Goal: Task Accomplishment & Management: Manage account settings

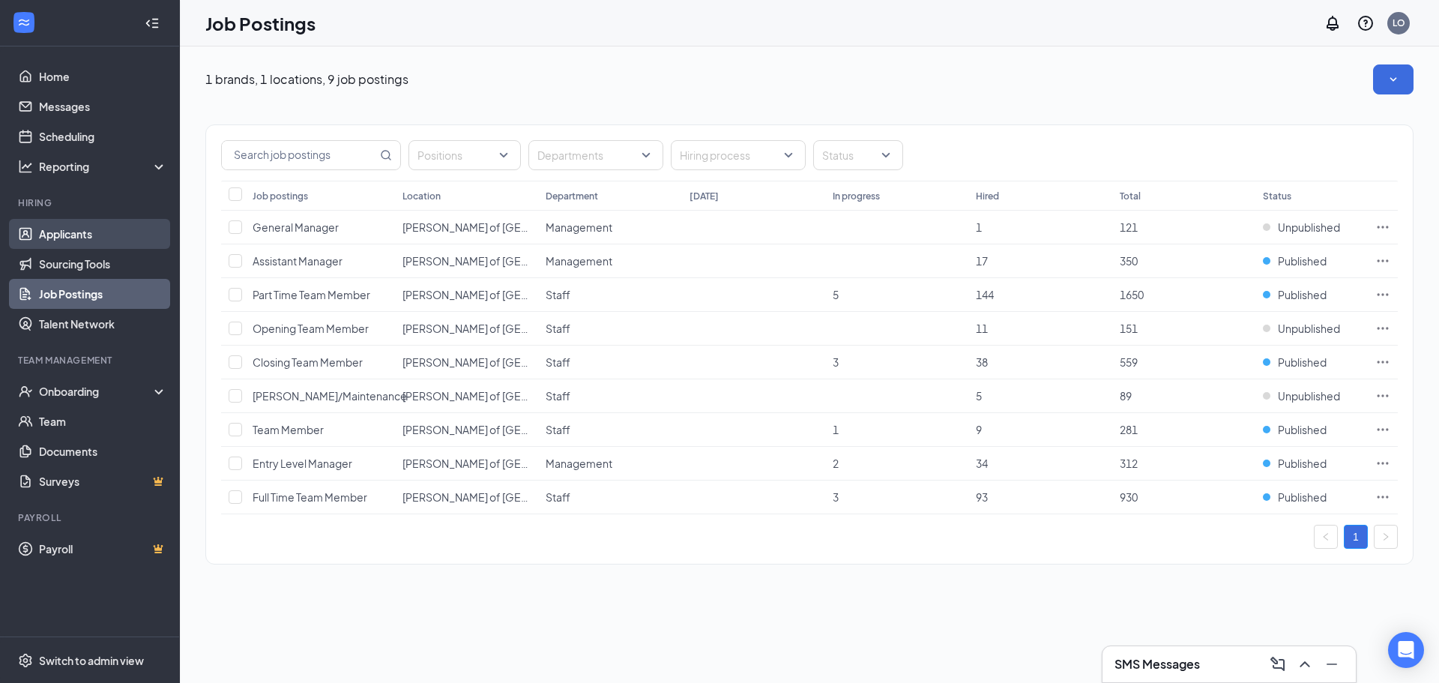
click at [107, 239] on link "Applicants" at bounding box center [103, 234] width 128 height 30
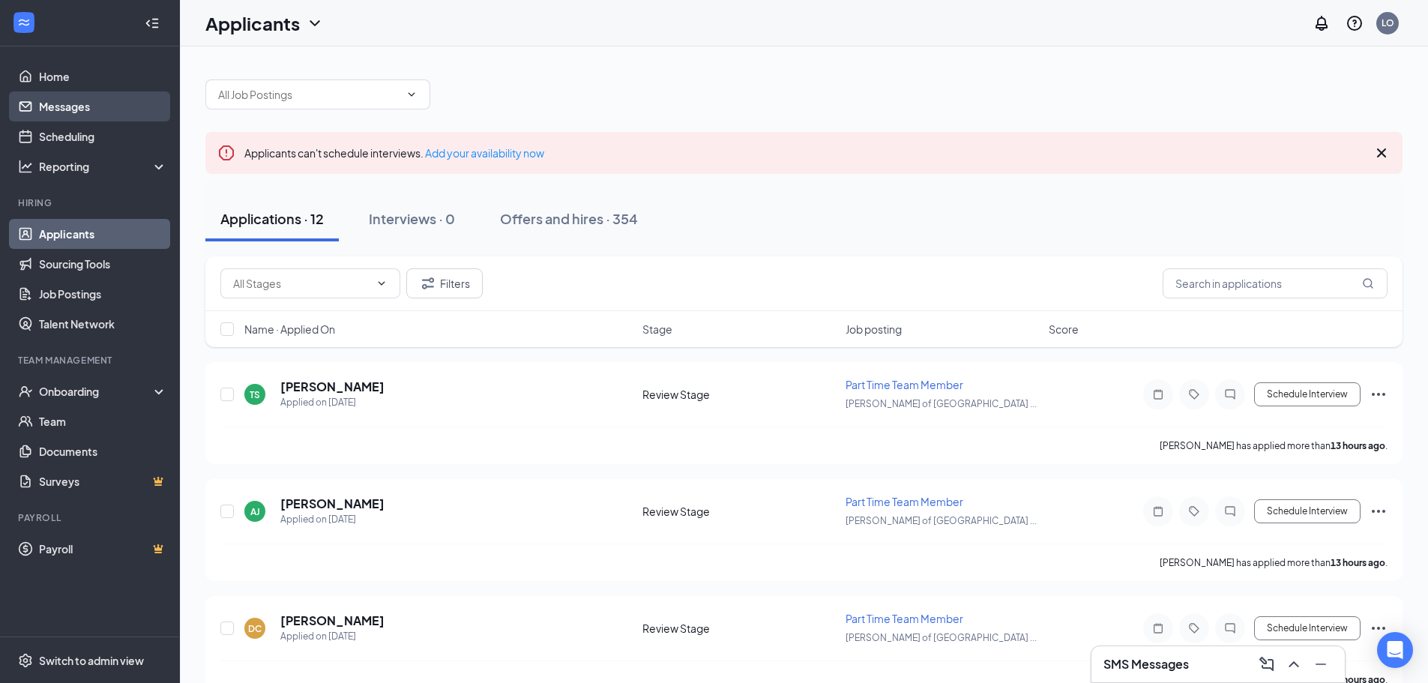
click at [77, 104] on link "Messages" at bounding box center [103, 106] width 128 height 30
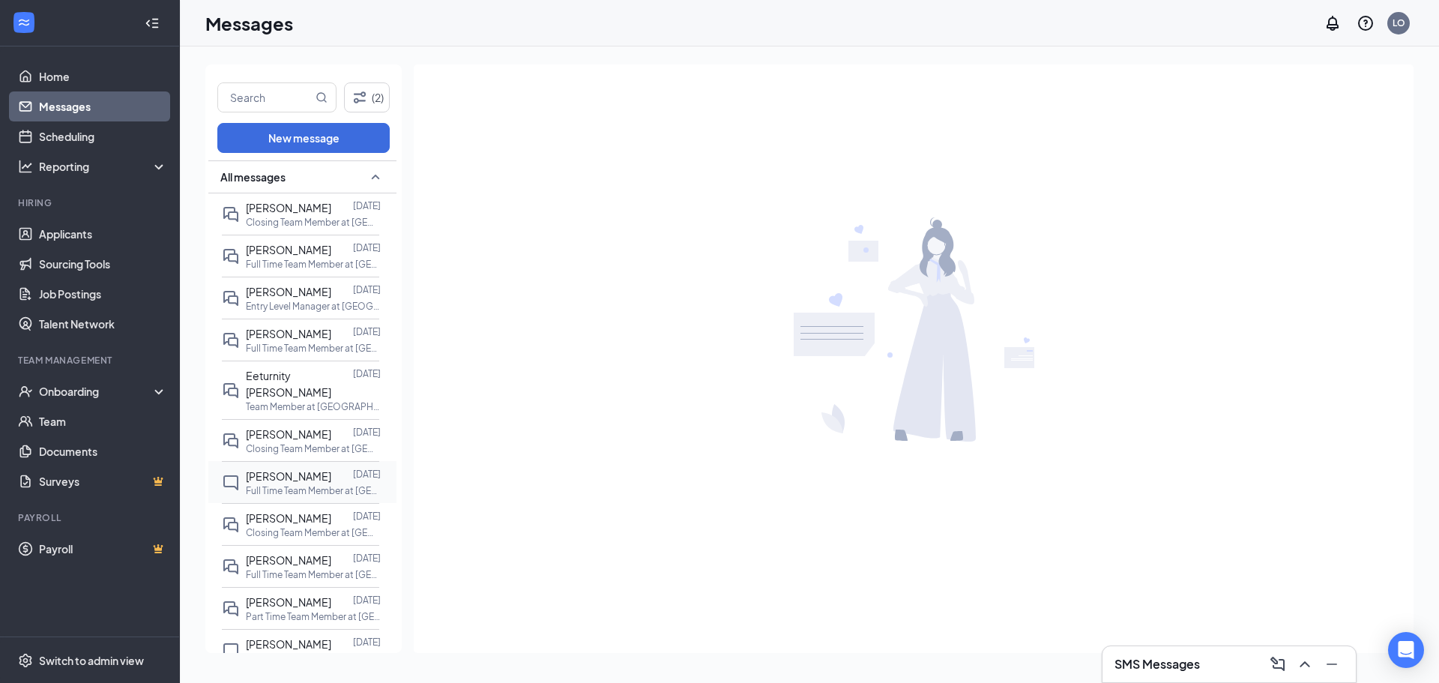
click at [334, 468] on div at bounding box center [342, 476] width 22 height 16
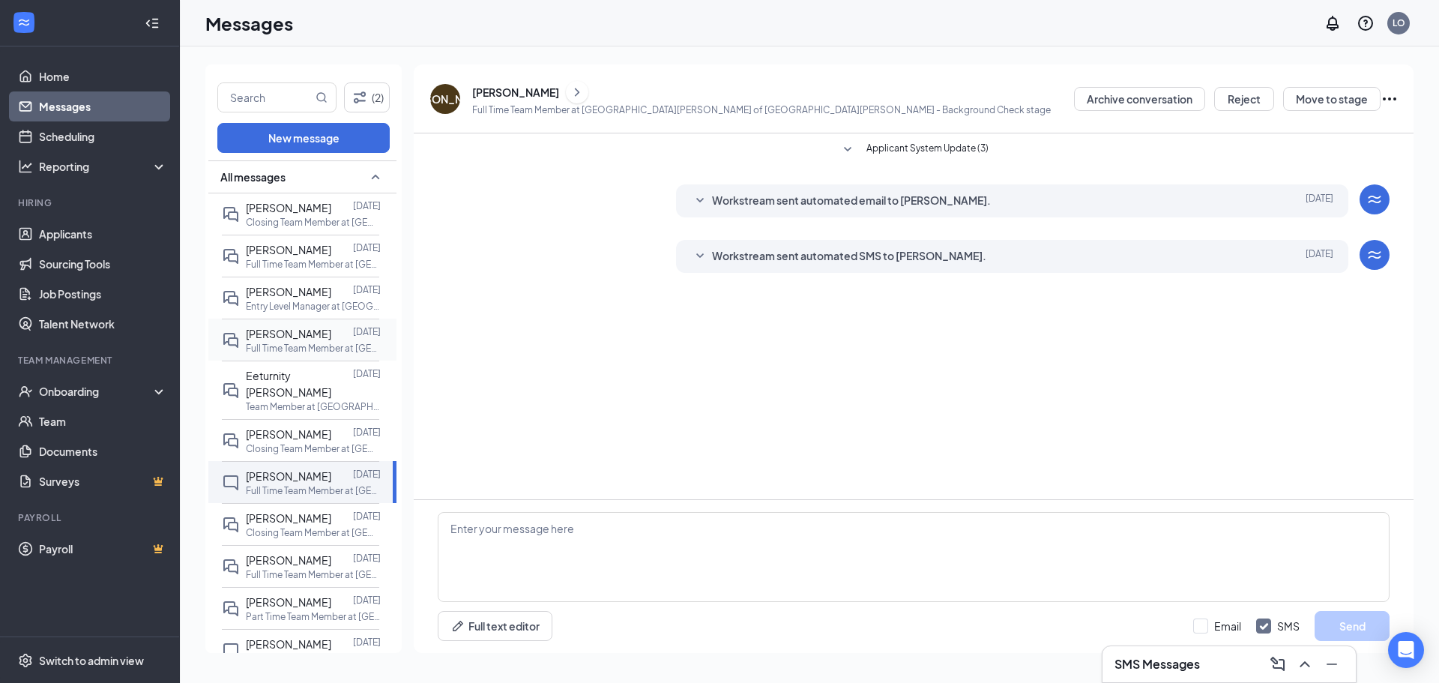
click at [302, 335] on span "[PERSON_NAME]" at bounding box center [288, 333] width 85 height 13
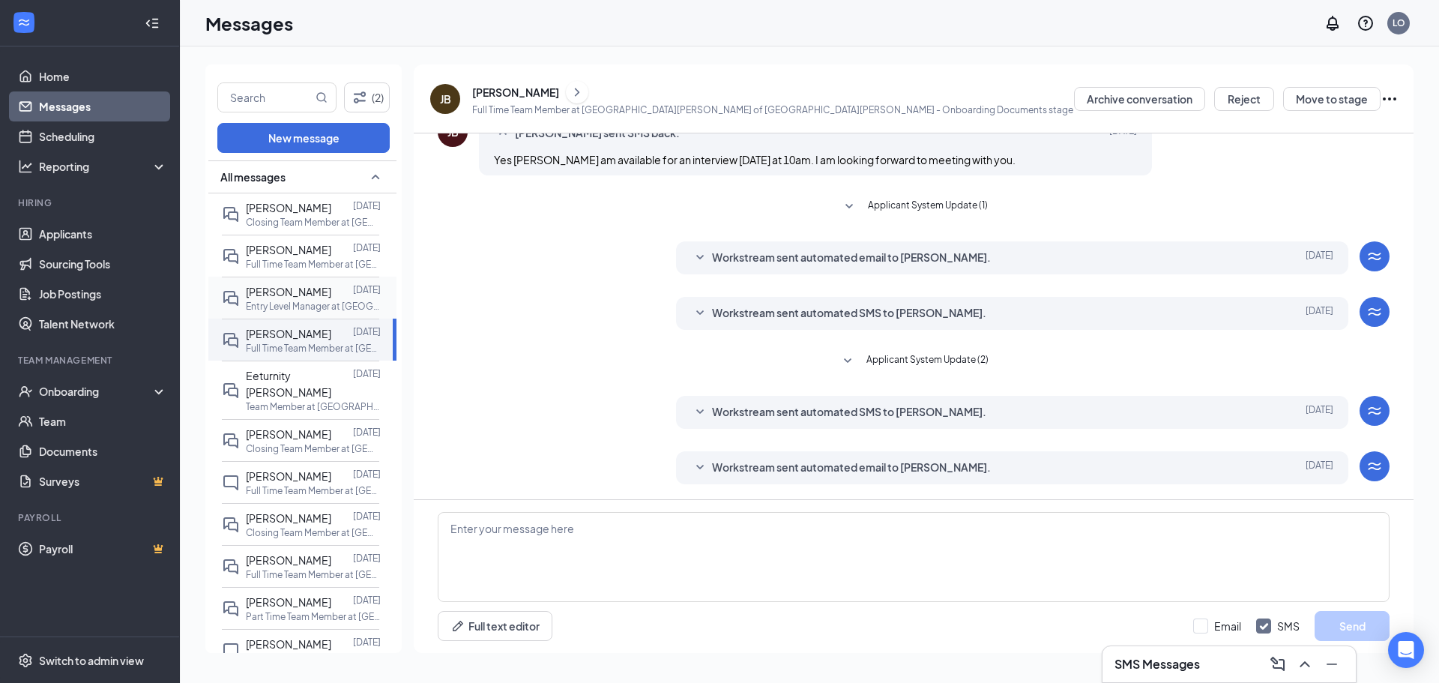
click at [274, 295] on span "[PERSON_NAME]" at bounding box center [288, 291] width 85 height 13
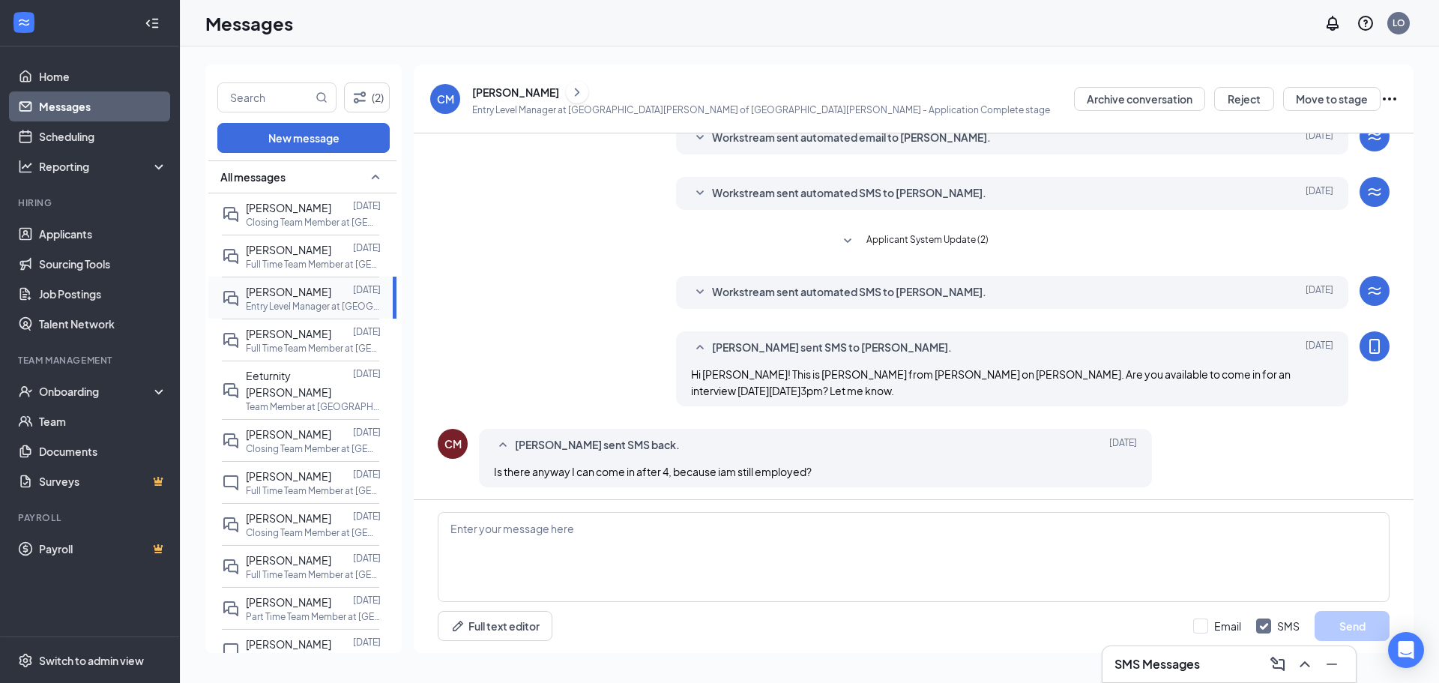
scroll to position [225, 0]
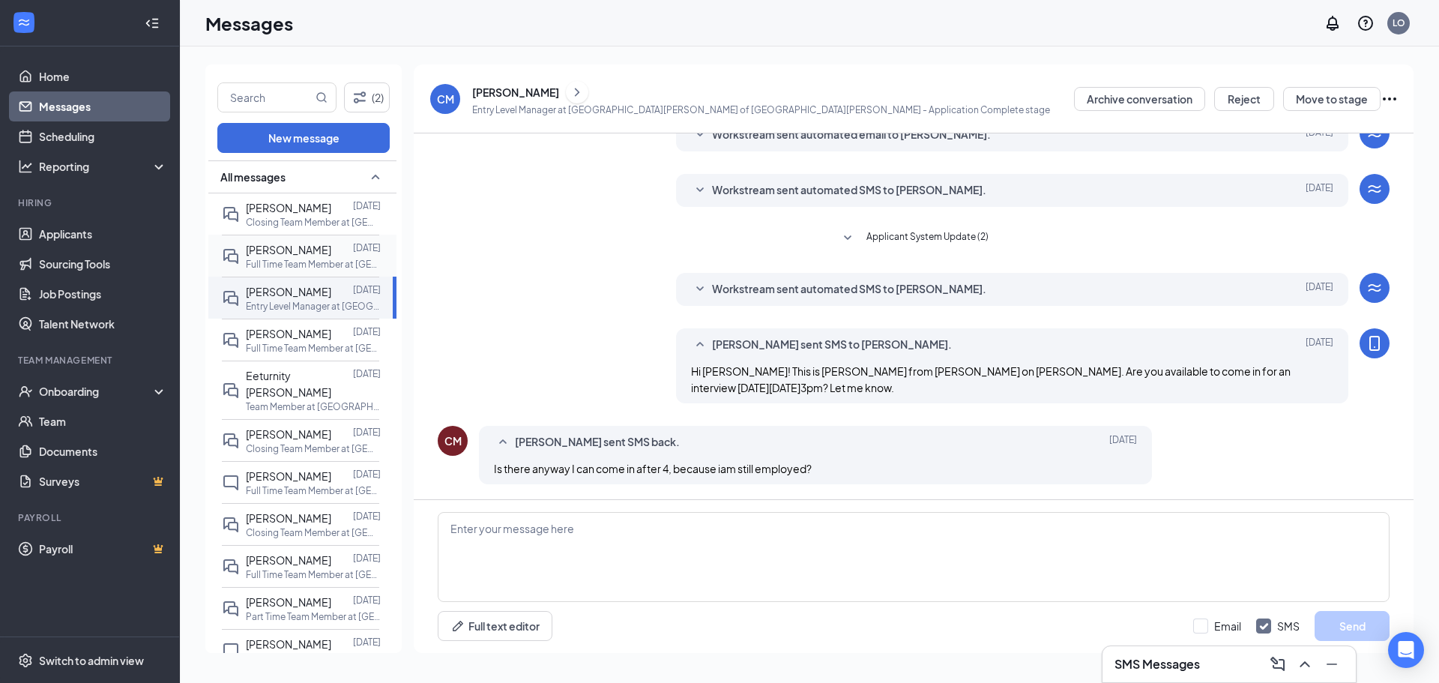
click at [278, 265] on p "Full Time Team Member at [GEOGRAPHIC_DATA][PERSON_NAME] of [GEOGRAPHIC_DATA][PE…" at bounding box center [313, 264] width 135 height 13
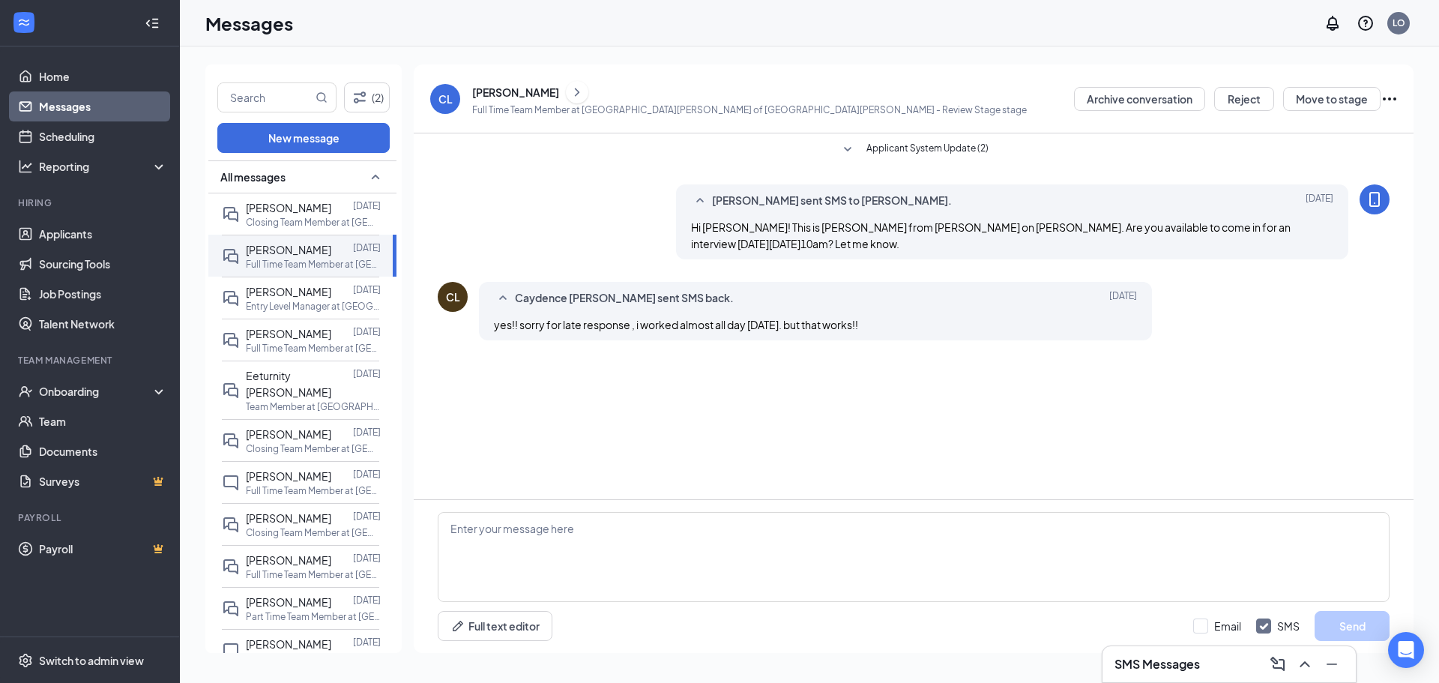
click at [573, 88] on button at bounding box center [577, 92] width 22 height 22
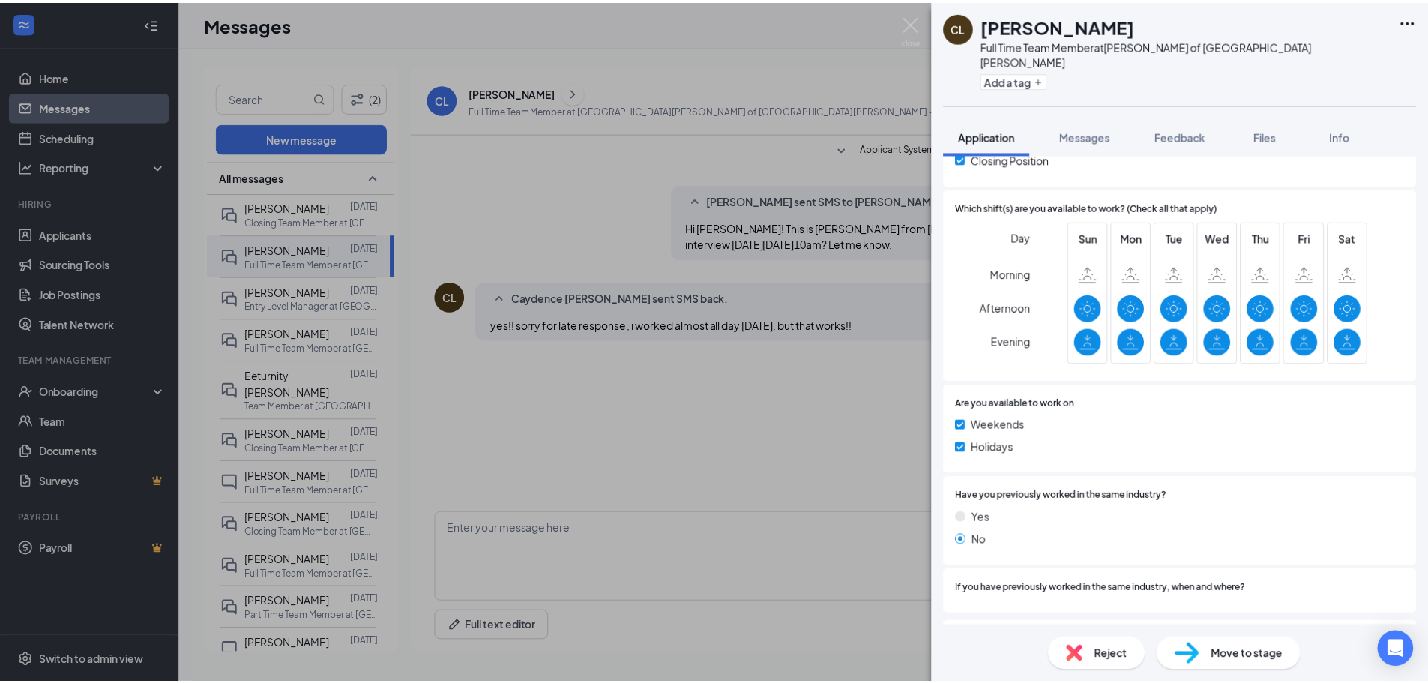
scroll to position [582, 0]
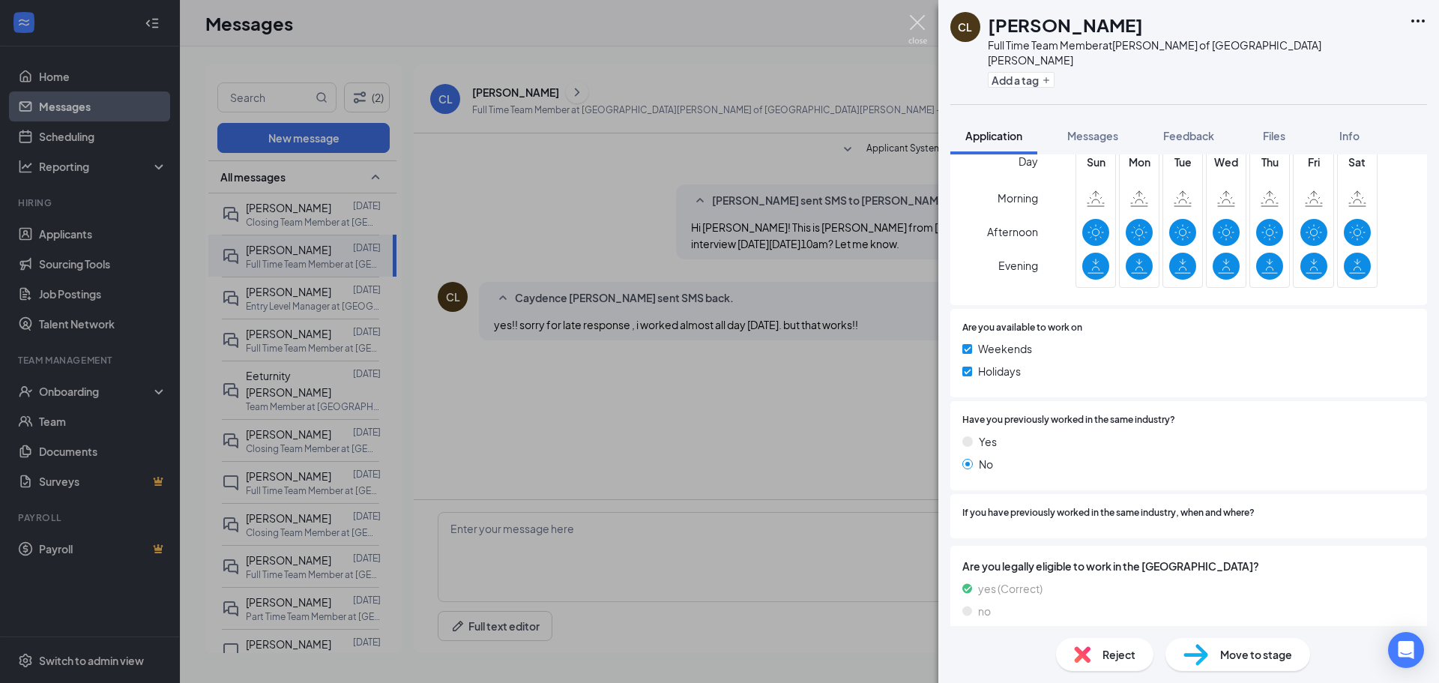
click at [917, 28] on img at bounding box center [917, 29] width 19 height 29
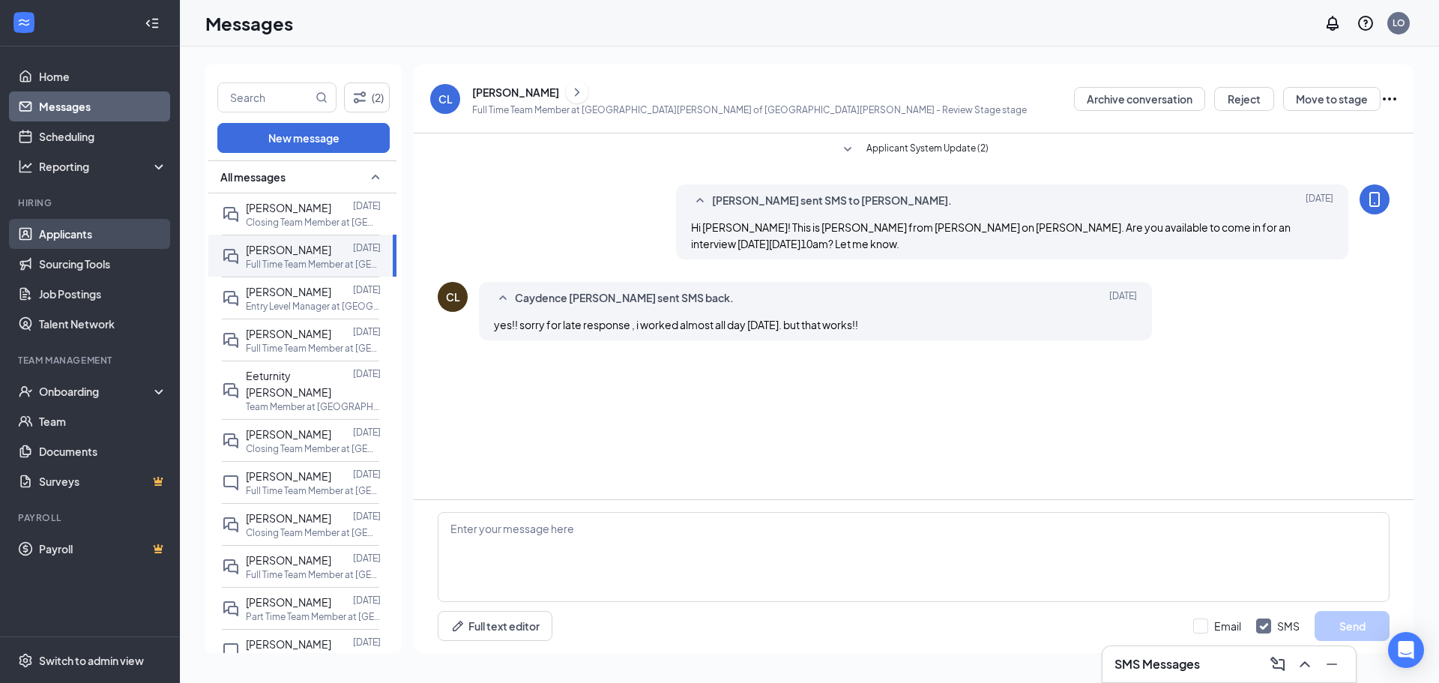
click at [96, 232] on link "Applicants" at bounding box center [103, 234] width 128 height 30
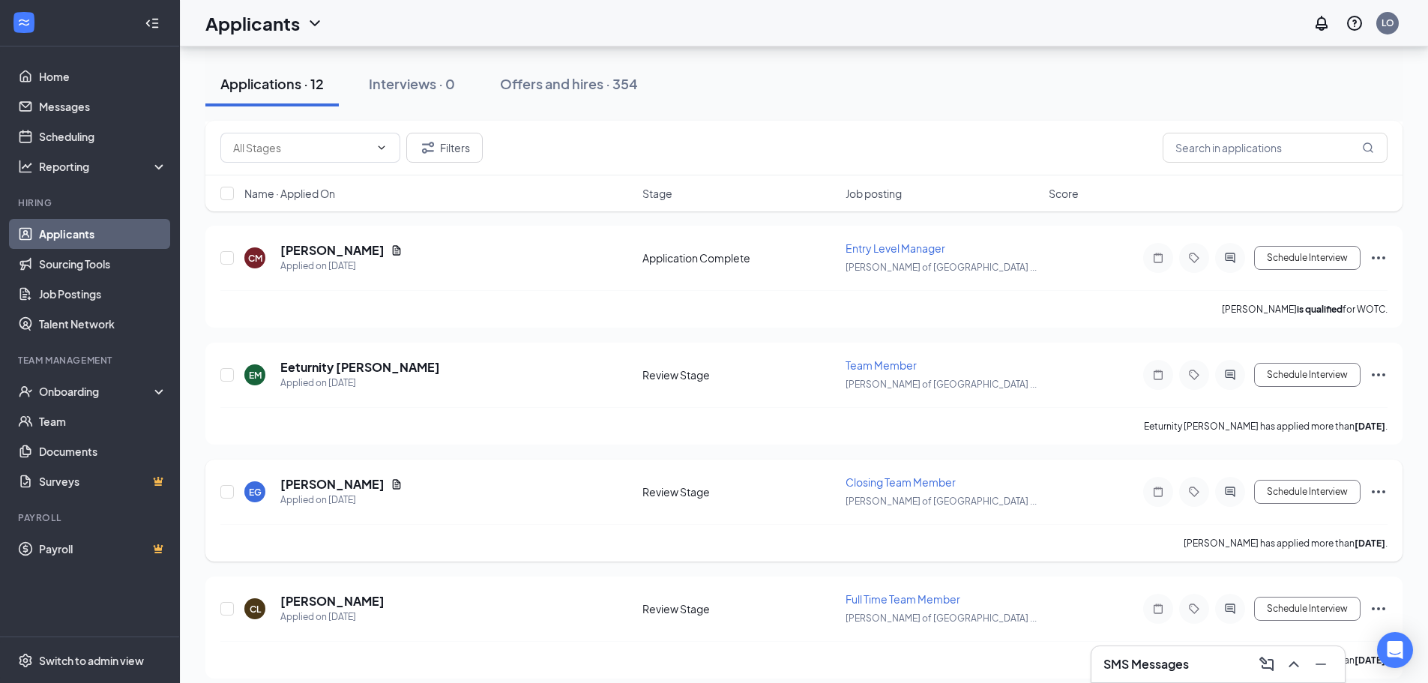
scroll to position [1085, 0]
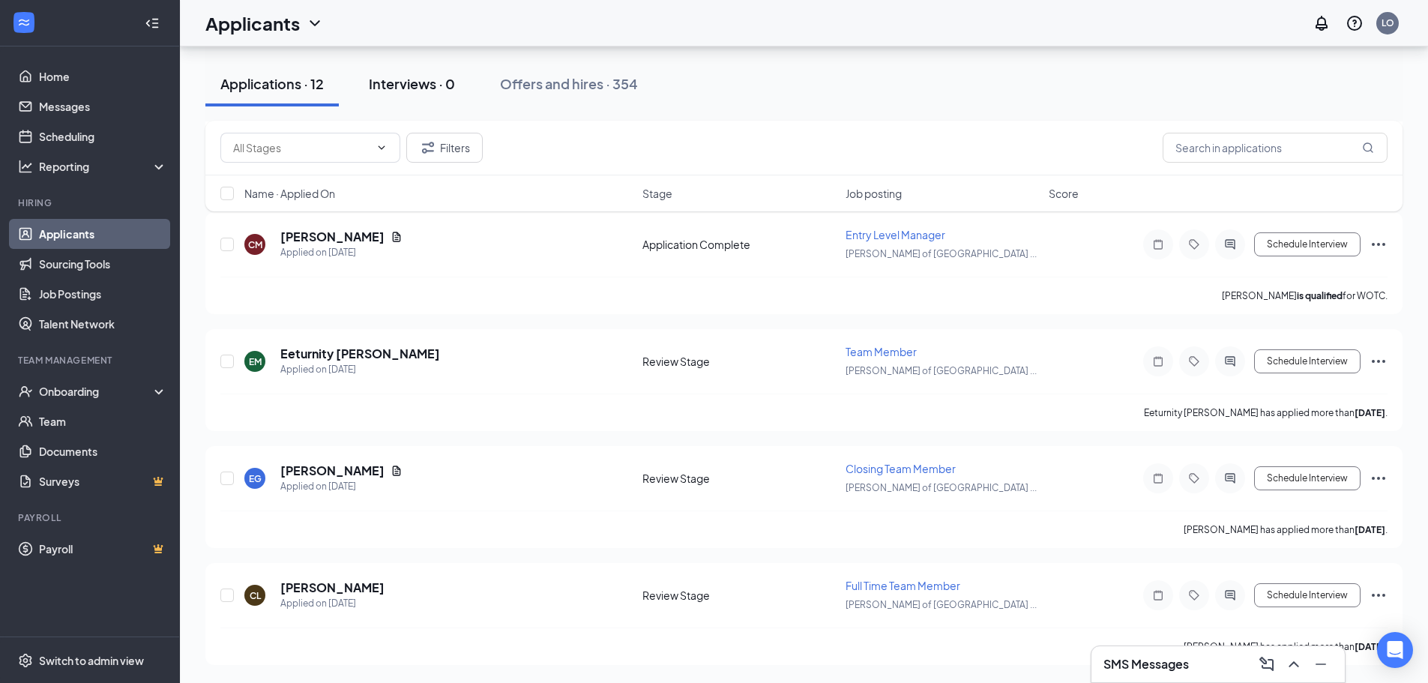
click at [396, 88] on div "Interviews · 0" at bounding box center [412, 83] width 86 height 19
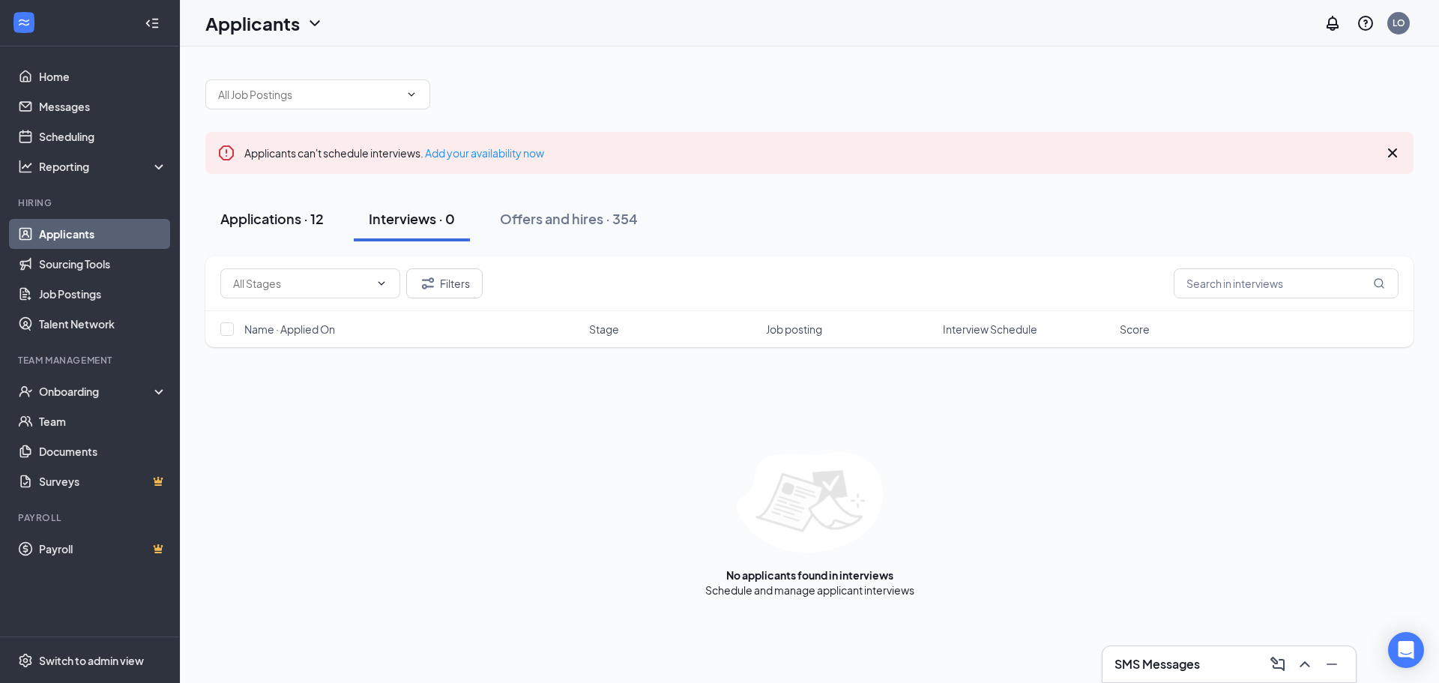
click at [298, 218] on div "Applications · 12" at bounding box center [271, 218] width 103 height 19
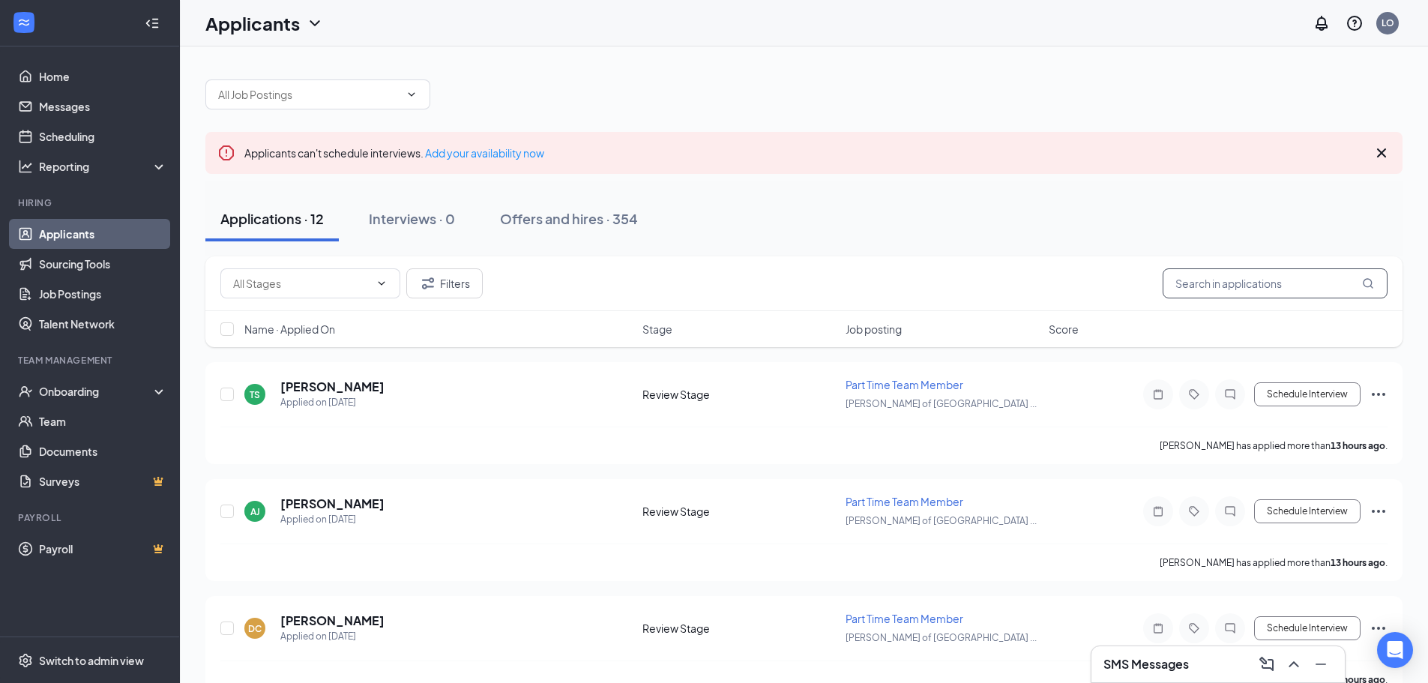
click at [1183, 286] on input "text" at bounding box center [1274, 283] width 225 height 30
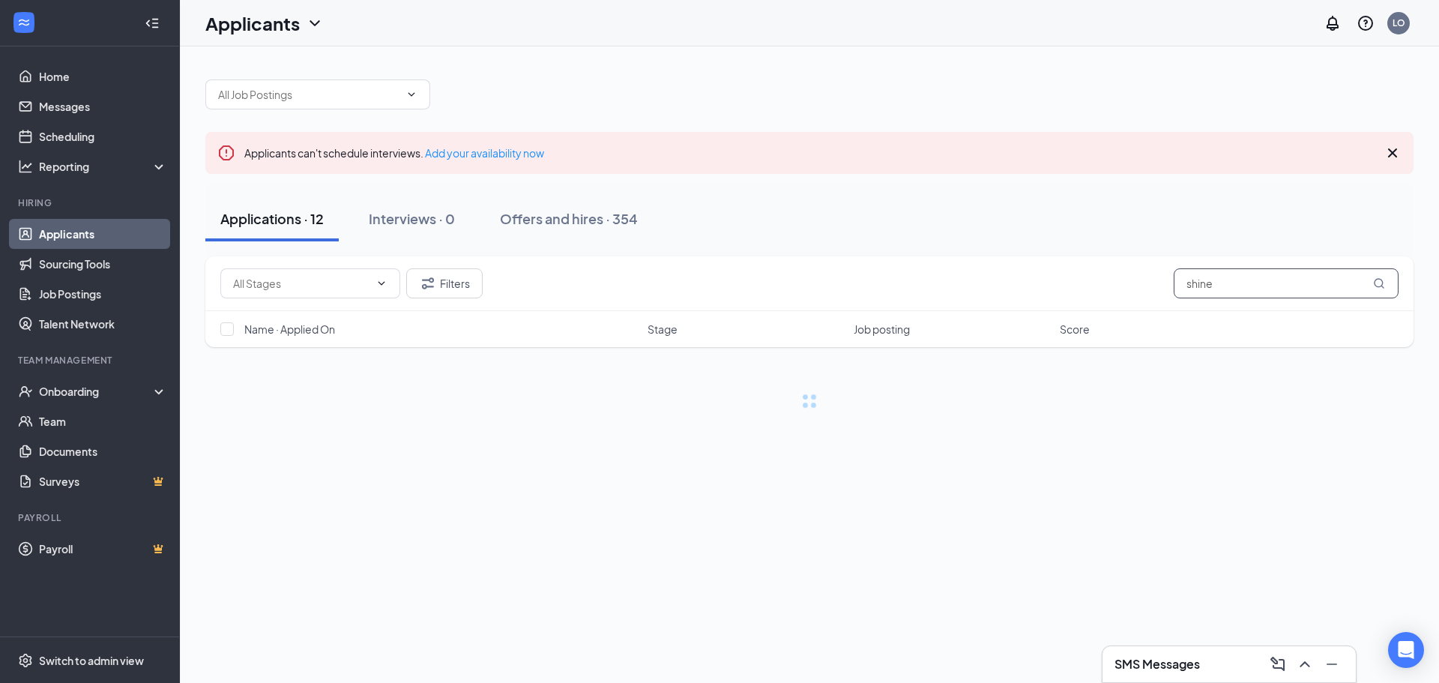
type input "shine"
click at [451, 297] on button "Filters" at bounding box center [444, 283] width 76 height 30
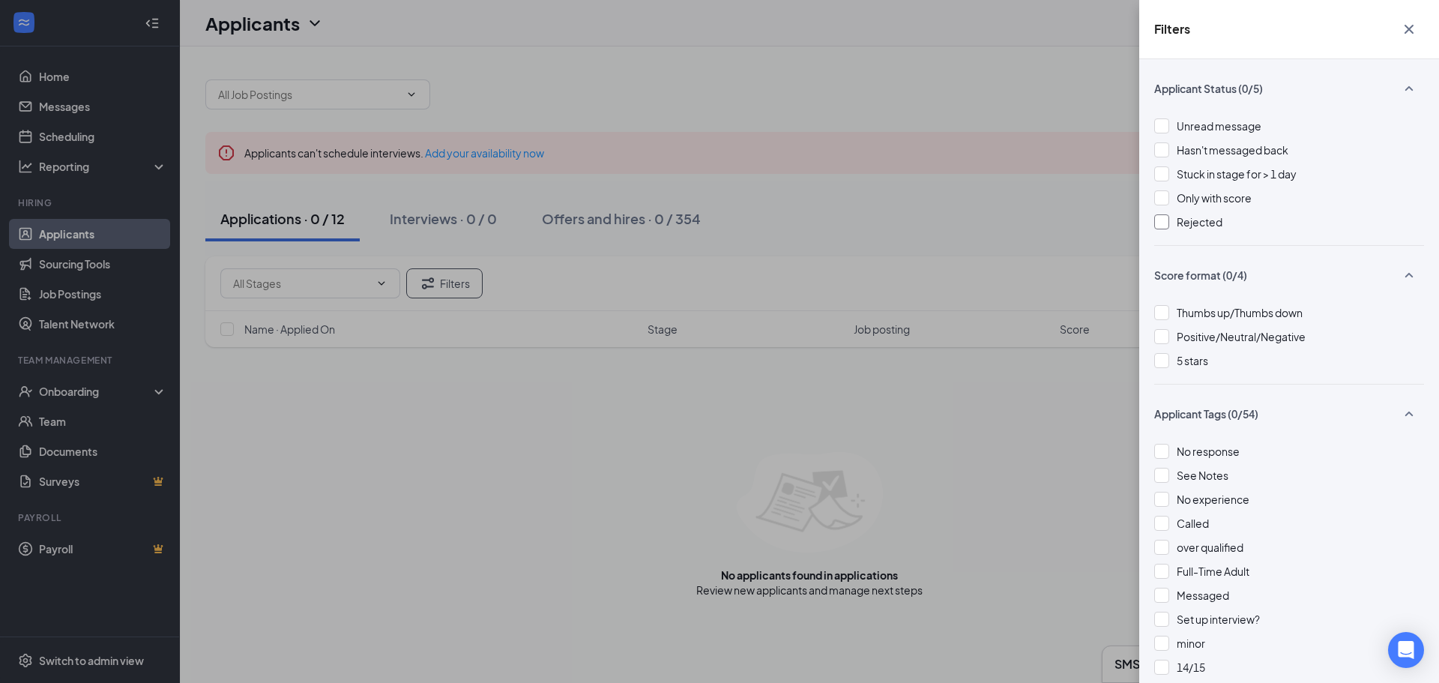
click at [1196, 227] on span "Rejected" at bounding box center [1200, 221] width 46 height 13
click at [829, 395] on div "Filters Applicant Status (1/5) Unread message Hasn't messaged back Stuck in sta…" at bounding box center [719, 341] width 1439 height 683
click at [828, 399] on div "Filters Applicant Status (1/5) Unread message Hasn't messaged back Stuck in sta…" at bounding box center [719, 341] width 1439 height 683
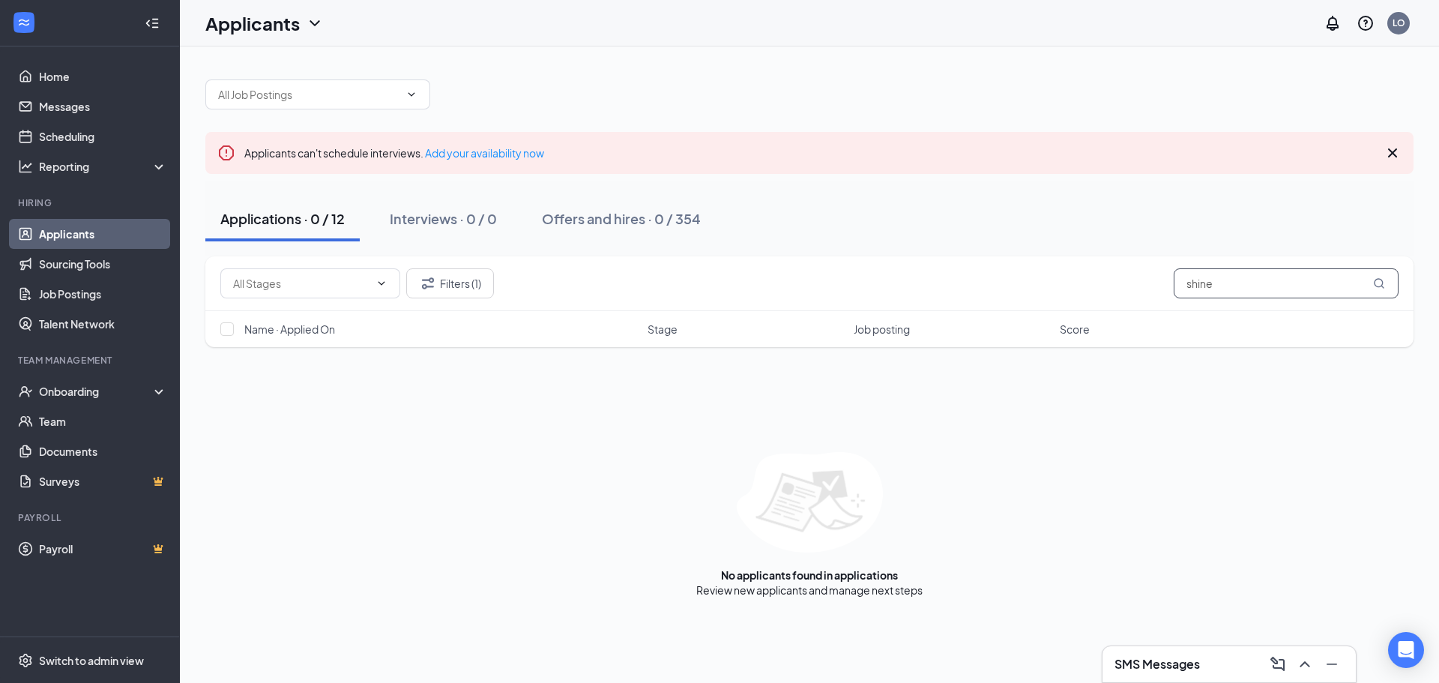
drag, startPoint x: 1249, startPoint y: 285, endPoint x: 1012, endPoint y: 289, distance: 237.6
click at [1024, 289] on div "Filters (1) shine" at bounding box center [809, 283] width 1178 height 30
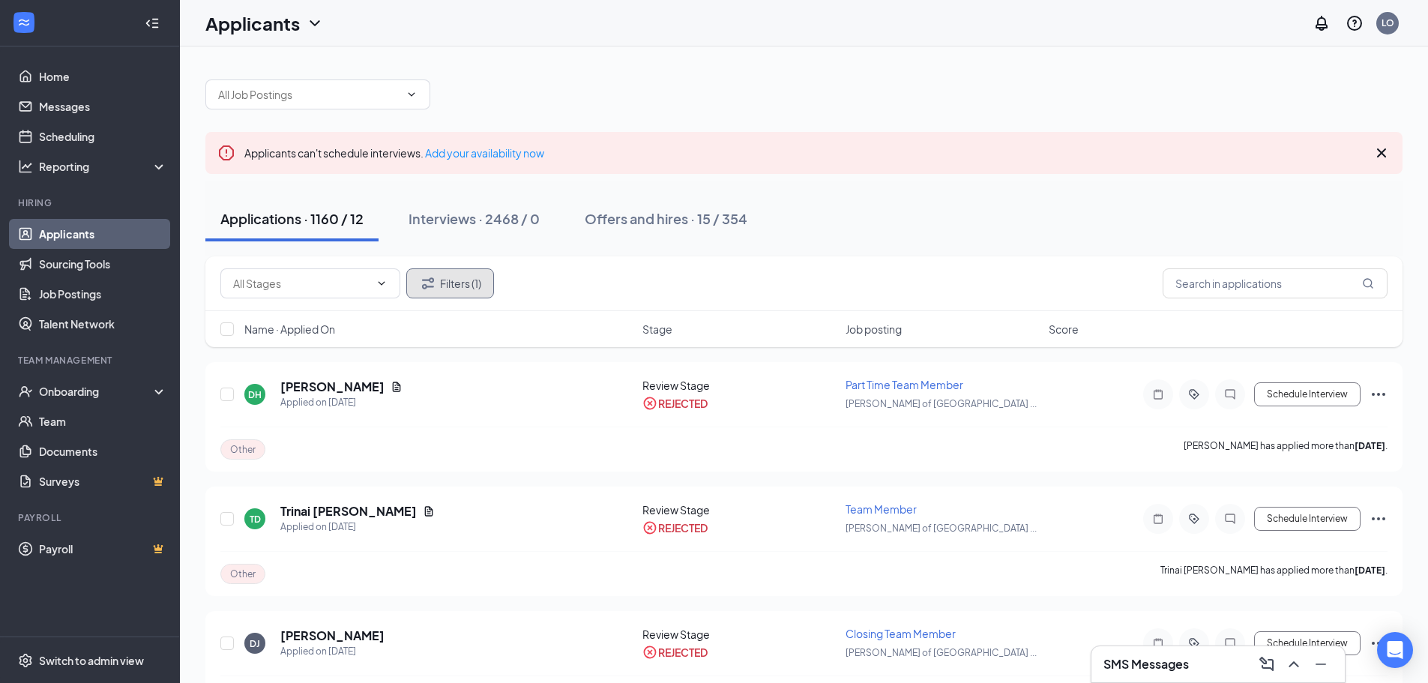
click at [480, 284] on button "Filters (1)" at bounding box center [450, 283] width 88 height 30
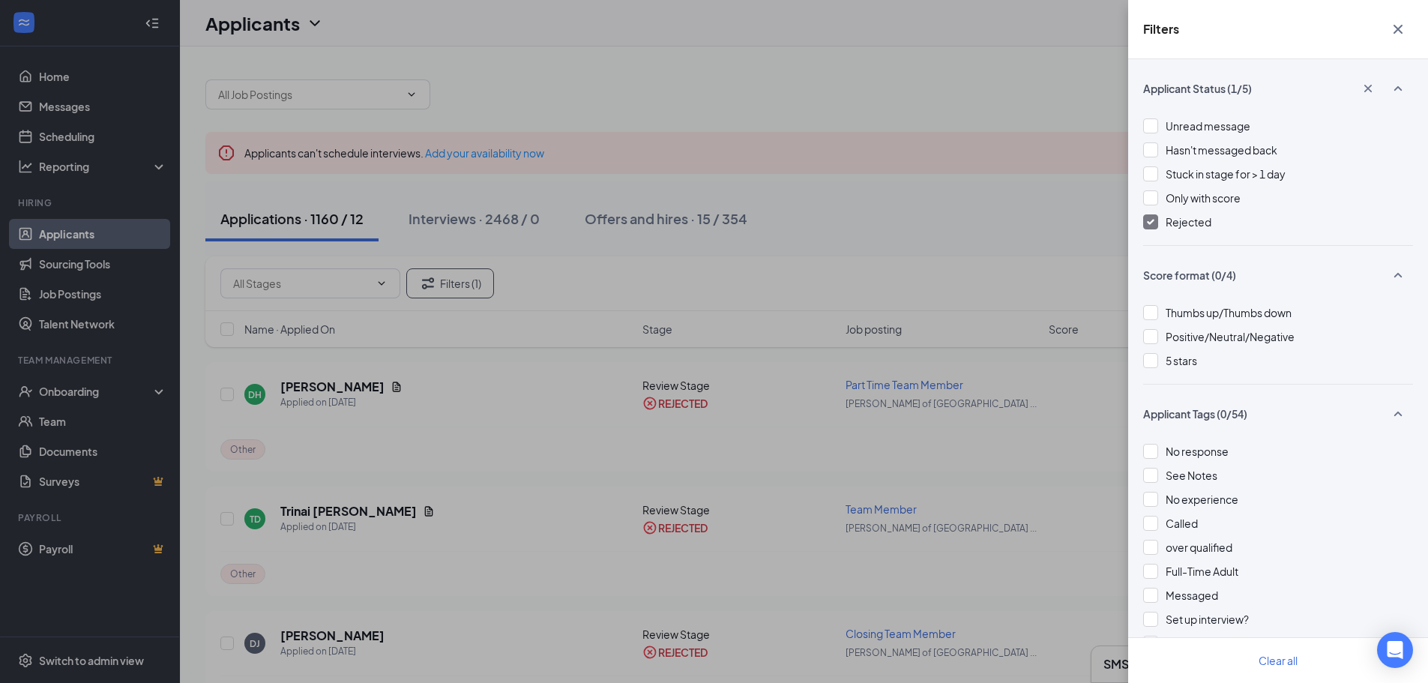
click at [1198, 219] on span "Rejected" at bounding box center [1188, 221] width 46 height 13
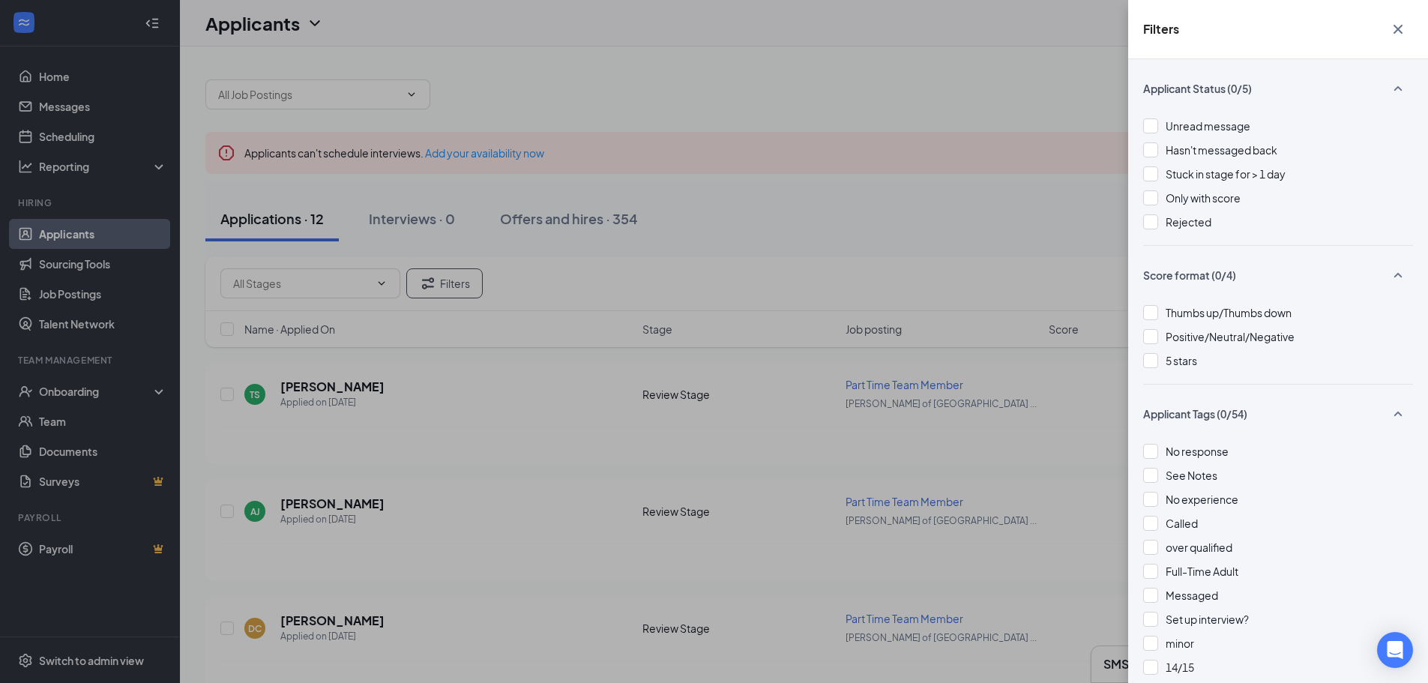
click at [743, 189] on div "Filters Applicant Status (0/5) Unread message Hasn't messaged back Stuck in sta…" at bounding box center [714, 341] width 1428 height 683
click at [749, 187] on div "Filters Applicant Status (0/5) Unread message Hasn't messaged back Stuck in sta…" at bounding box center [714, 341] width 1428 height 683
